Goal: Task Accomplishment & Management: Manage account settings

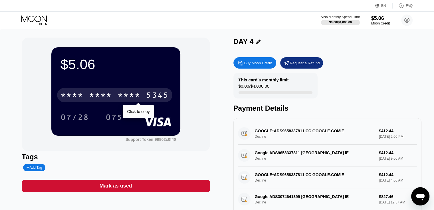
click at [168, 95] on div "5345" at bounding box center [157, 96] width 23 height 9
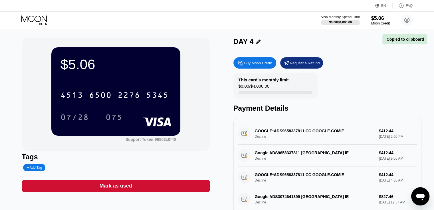
click at [25, 19] on icon at bounding box center [34, 20] width 27 height 10
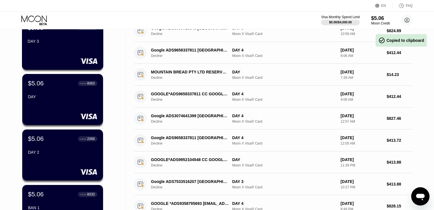
scroll to position [171, 0]
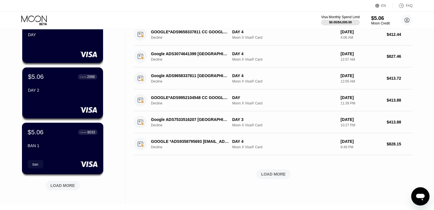
click at [60, 145] on div "BAN 1" at bounding box center [63, 146] width 70 height 5
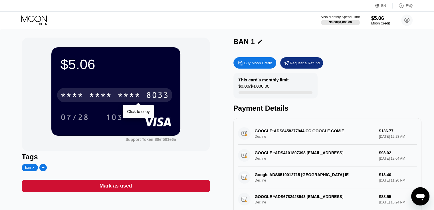
click at [131, 96] on div "* * * *" at bounding box center [129, 96] width 23 height 9
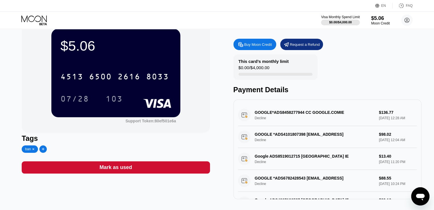
scroll to position [29, 0]
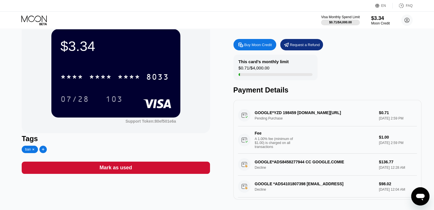
scroll to position [29, 0]
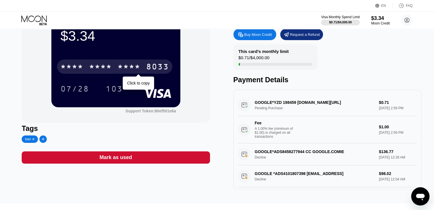
click at [158, 66] on div "8033" at bounding box center [157, 67] width 23 height 9
click at [156, 74] on div "4513 6500 2616 8033" at bounding box center [114, 67] width 115 height 14
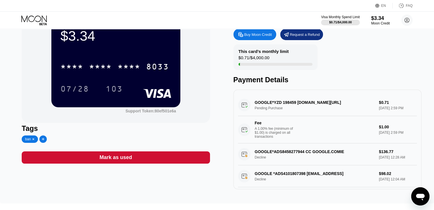
click at [382, 57] on div "This card’s monthly limit $0.71 / $4,000.00 Payment Details" at bounding box center [327, 64] width 188 height 40
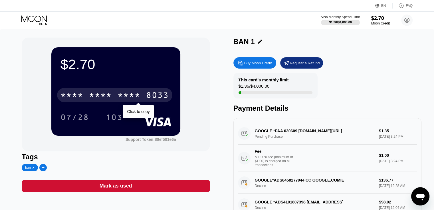
click at [115, 98] on div "* * * * * * * * * * * * 8033" at bounding box center [114, 95] width 115 height 14
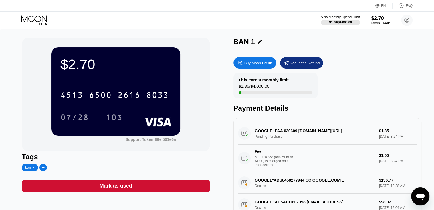
click at [31, 21] on icon at bounding box center [34, 20] width 27 height 10
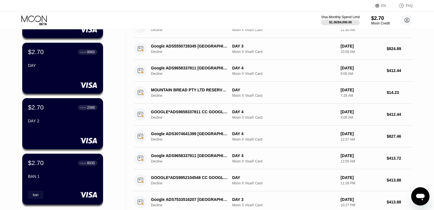
scroll to position [171, 0]
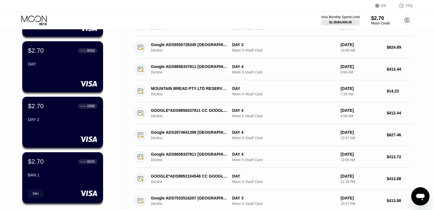
scroll to position [143, 0]
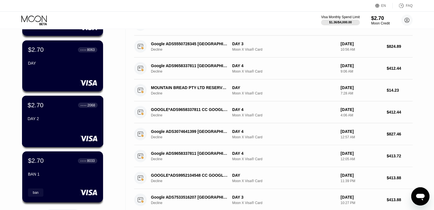
click at [50, 127] on div "$2.70 ● ● ● ● 2068 DAY 2" at bounding box center [63, 122] width 82 height 52
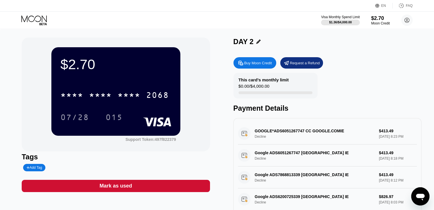
click at [258, 41] on icon at bounding box center [258, 42] width 4 height 4
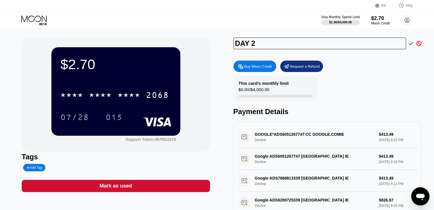
click at [242, 46] on input "DAY 2" at bounding box center [319, 44] width 173 height 12
drag, startPoint x: 242, startPoint y: 46, endPoint x: 237, endPoint y: 45, distance: 4.9
click at [237, 45] on input "DAY 2" at bounding box center [319, 44] width 173 height 12
type input "BAN 2"
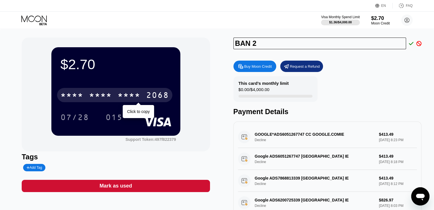
click at [154, 97] on div "2068" at bounding box center [157, 96] width 23 height 9
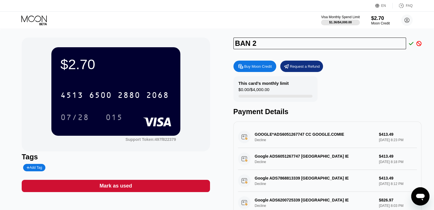
click at [411, 44] on icon at bounding box center [411, 43] width 5 height 3
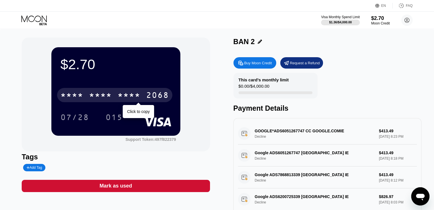
click at [139, 96] on div "* * * *" at bounding box center [129, 96] width 23 height 9
click at [165, 95] on div "2068" at bounding box center [157, 96] width 23 height 9
